Goal: Transaction & Acquisition: Book appointment/travel/reservation

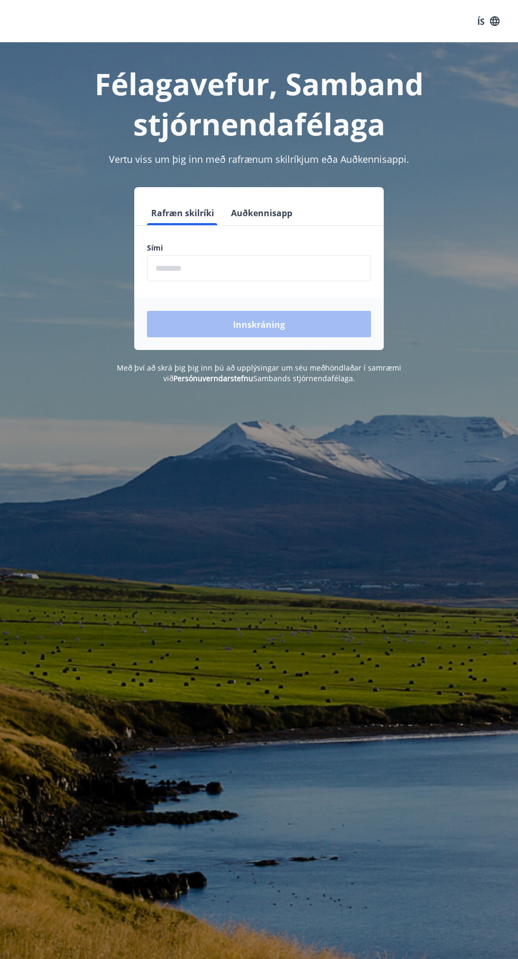
click at [205, 268] on input "phone" at bounding box center [259, 268] width 224 height 26
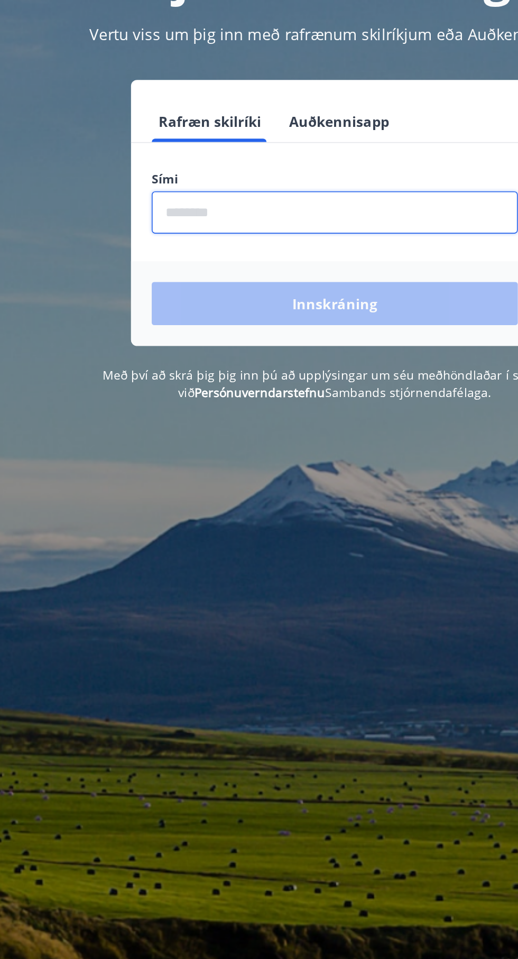
type input "********"
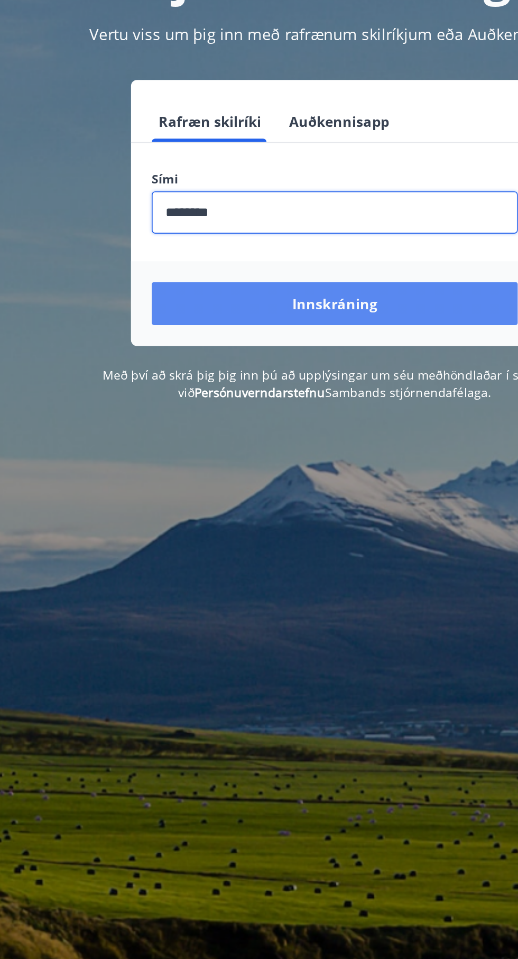
click at [300, 323] on button "Innskráning" at bounding box center [259, 324] width 224 height 26
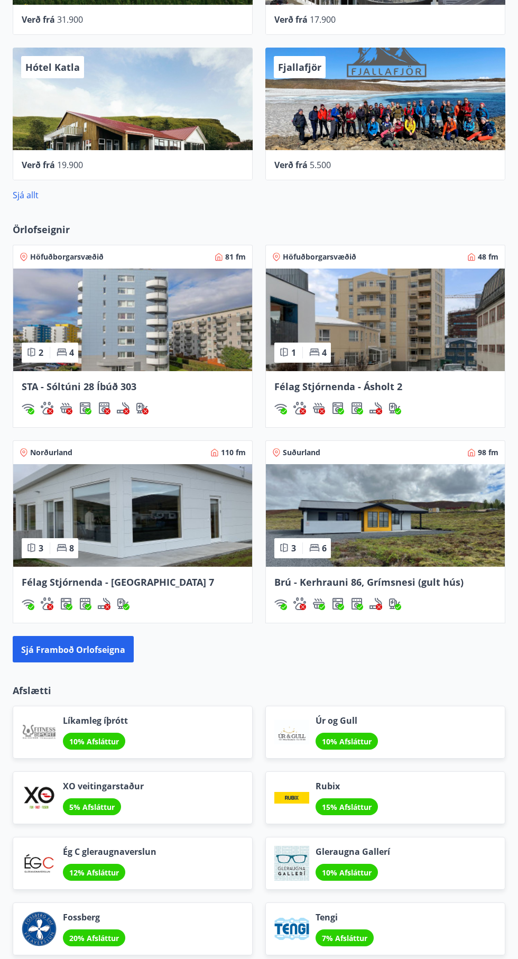
scroll to position [699, 0]
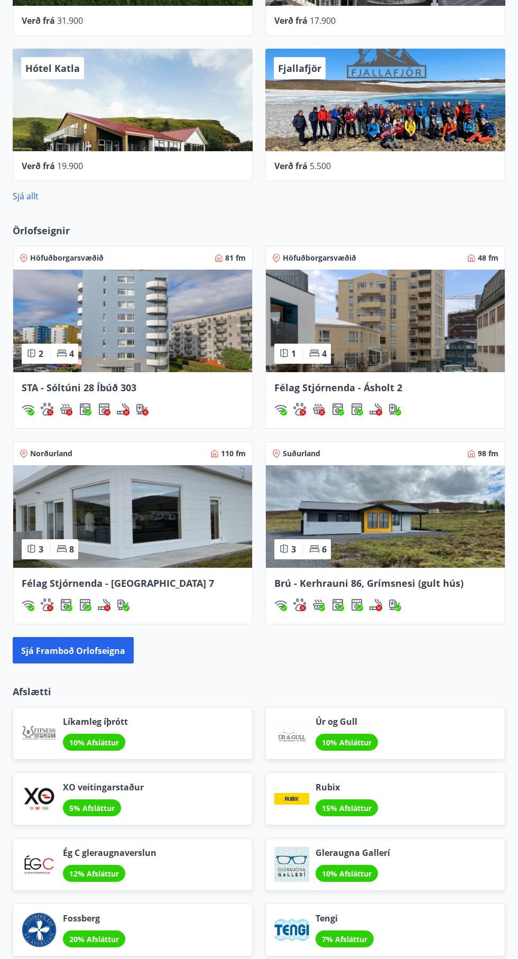
click at [389, 539] on img at bounding box center [385, 516] width 239 height 103
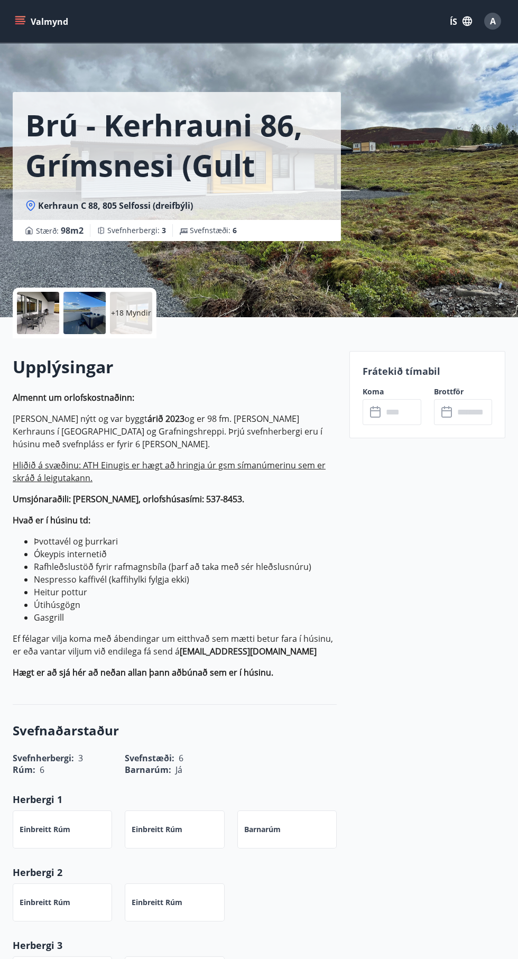
click at [426, 215] on div "Brú - Kerhrauni 86, Grímsnesi (gult hús) Kerhraun C 88, 805 Selfossi (dreifbýli…" at bounding box center [259, 158] width 493 height 317
click at [92, 319] on div at bounding box center [84, 313] width 42 height 42
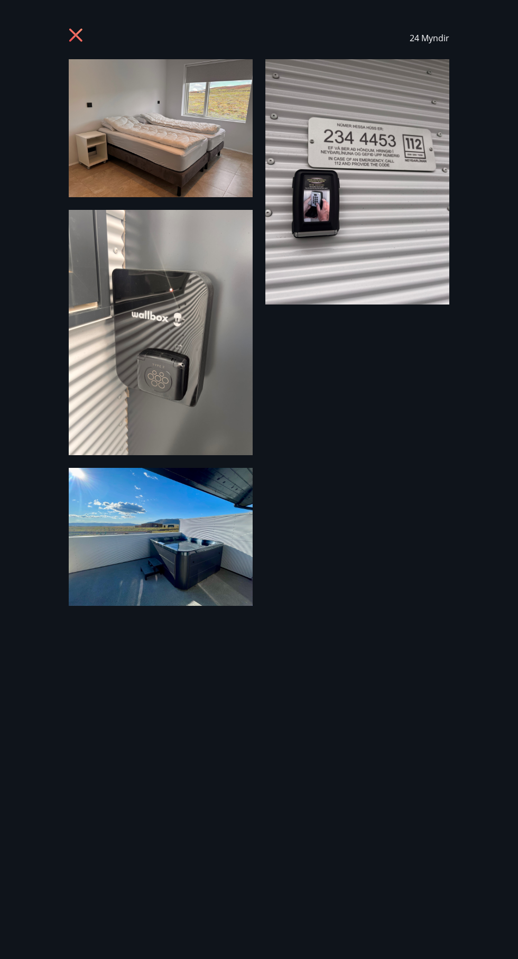
click at [76, 35] on icon at bounding box center [76, 35] width 3 height 3
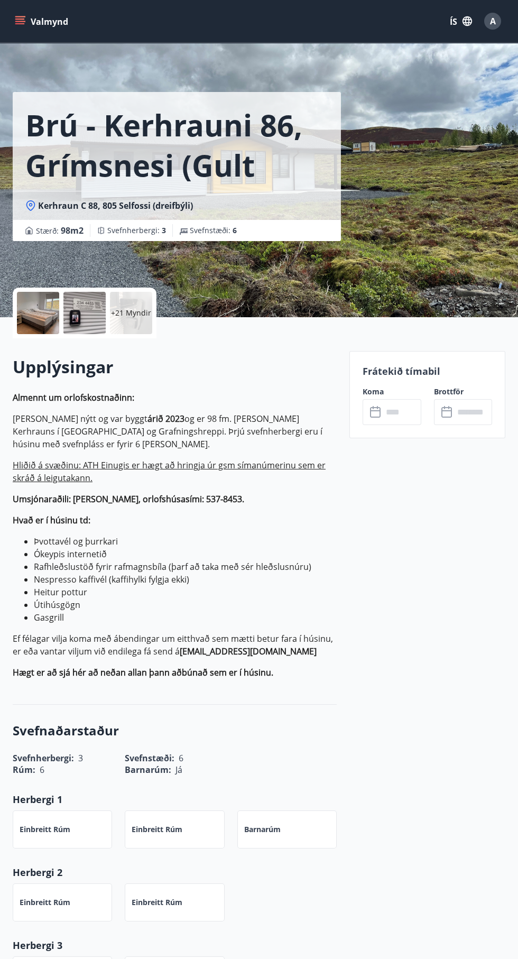
click at [147, 308] on font "+21 Myndir" at bounding box center [131, 313] width 40 height 10
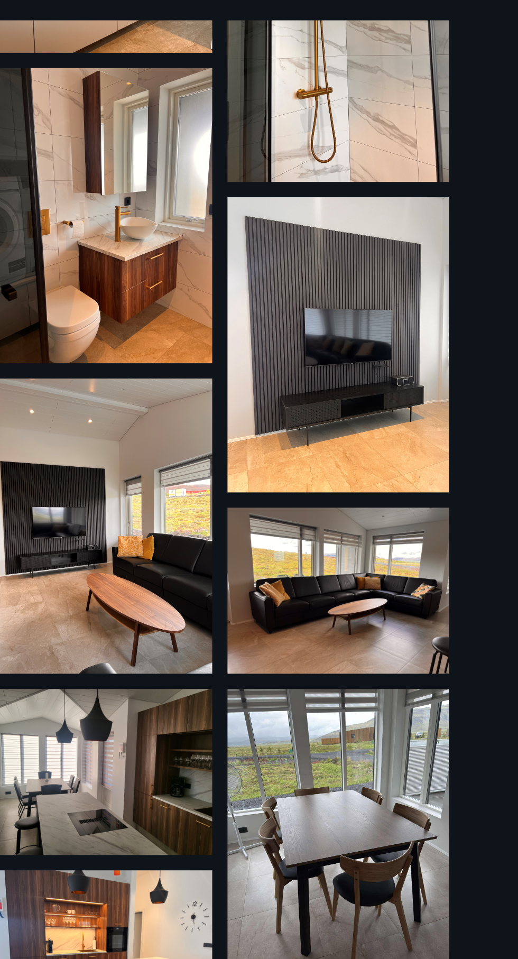
scroll to position [1744, 0]
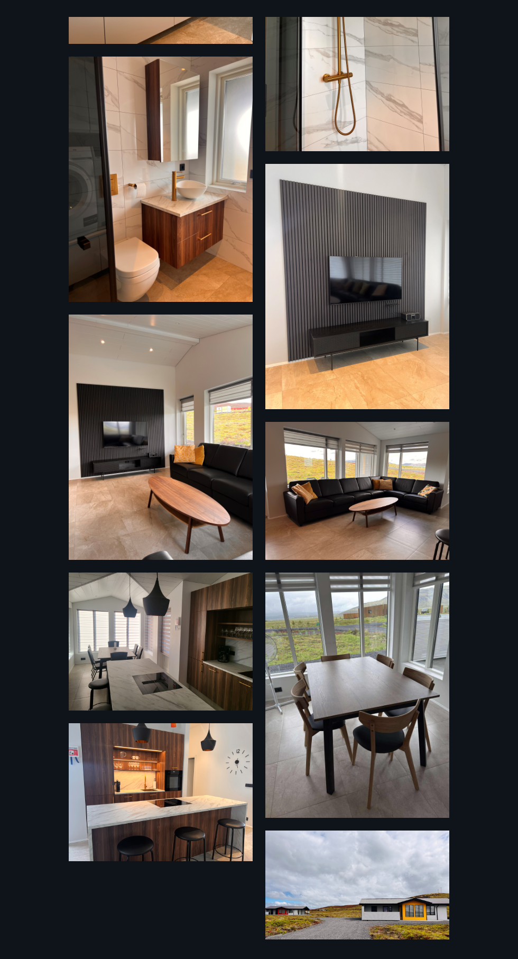
click at [375, 702] on img at bounding box center [357, 694] width 184 height 245
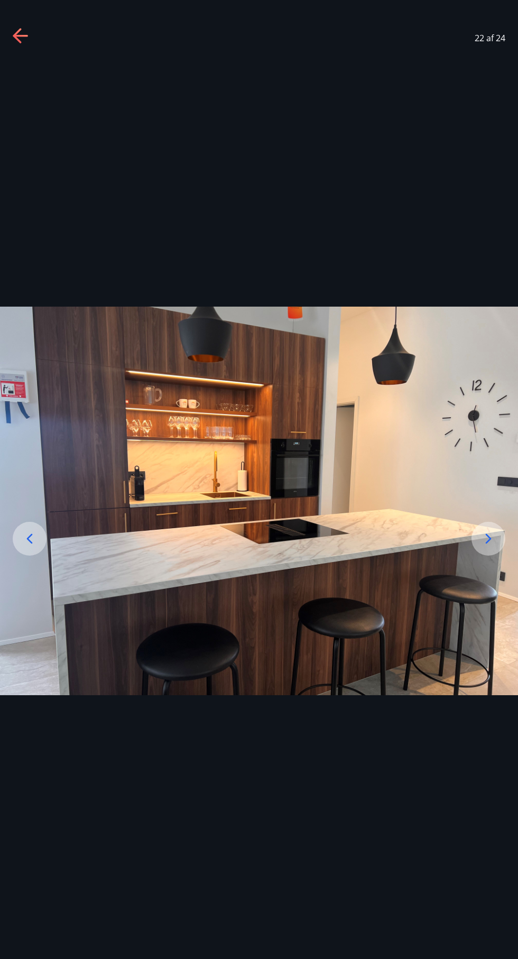
click at [495, 555] on div at bounding box center [488, 539] width 34 height 34
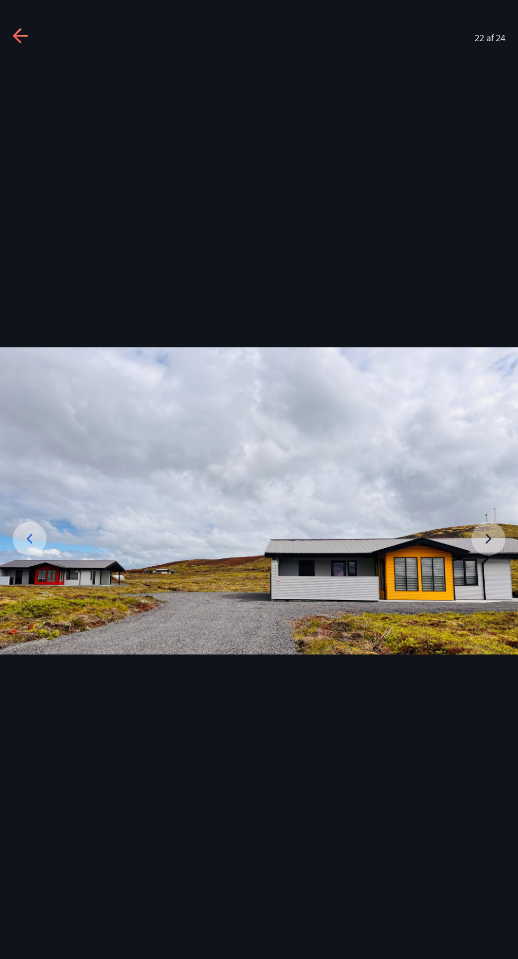
click at [360, 651] on img at bounding box center [259, 500] width 518 height 307
click at [21, 16] on div "22 af 24" at bounding box center [259, 479] width 518 height 959
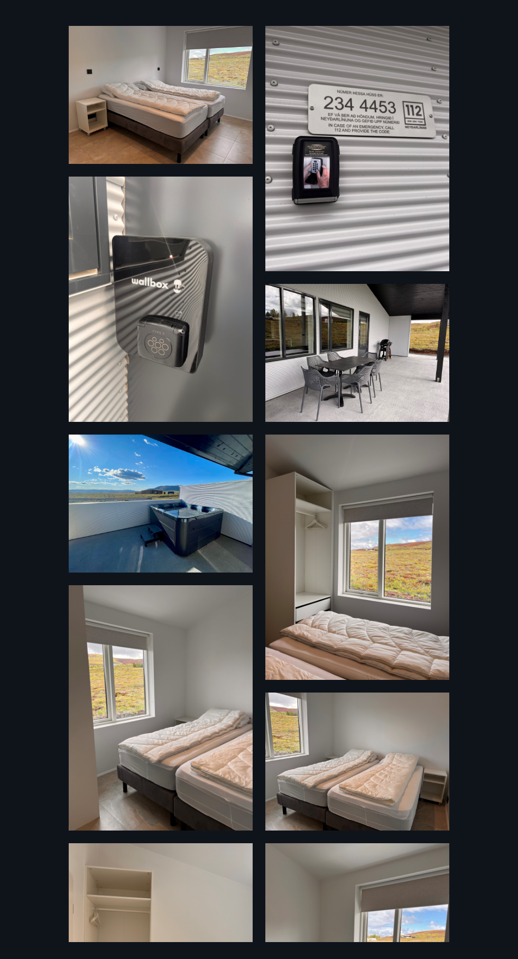
scroll to position [0, 0]
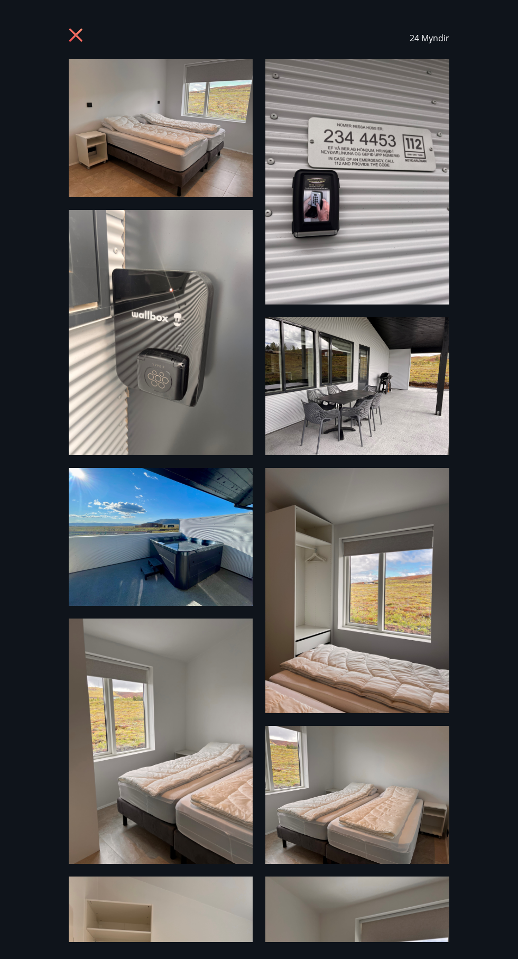
click at [76, 34] on icon at bounding box center [76, 35] width 3 height 3
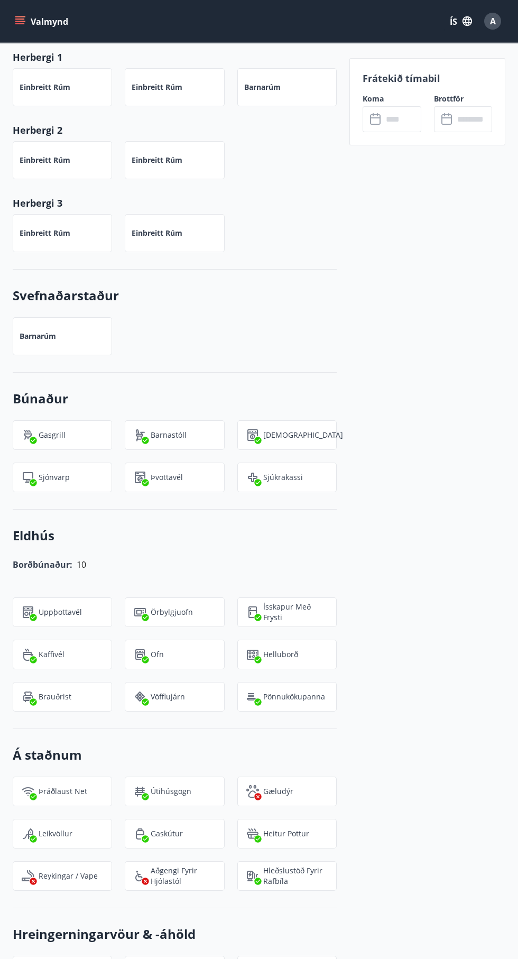
scroll to position [740, 0]
